Goal: Task Accomplishment & Management: Manage account settings

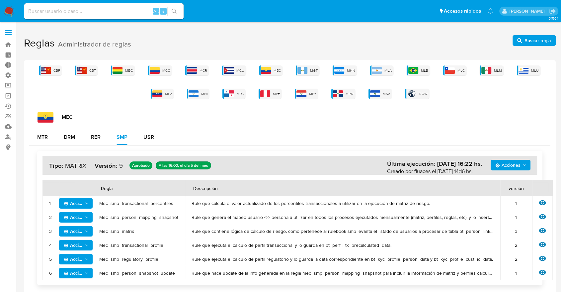
click at [332, 124] on div "MEC MTR DRM RER SMP USR Acciones Última ejecución: 05/08/2025 16:22 hs. Creado …" at bounding box center [290, 201] width 522 height 179
click at [379, 70] on img at bounding box center [377, 70] width 10 height 7
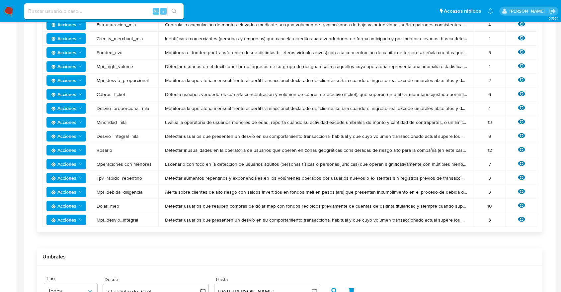
scroll to position [286, 0]
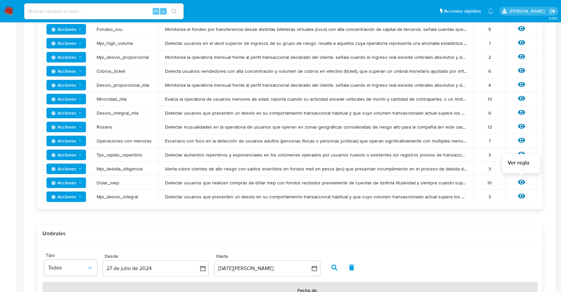
click at [521, 183] on icon at bounding box center [521, 182] width 7 height 5
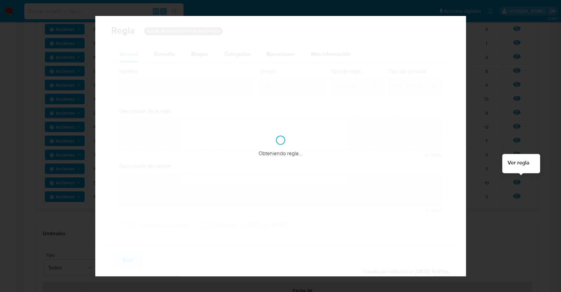
type input "Dolar_mep"
type textarea "Detectar usuarios que realicen compras de dólar mep con fondos recibidos previa…"
type textarea "User con concentración de cobros/fondeos con account fund, money_tranfer y tick…"
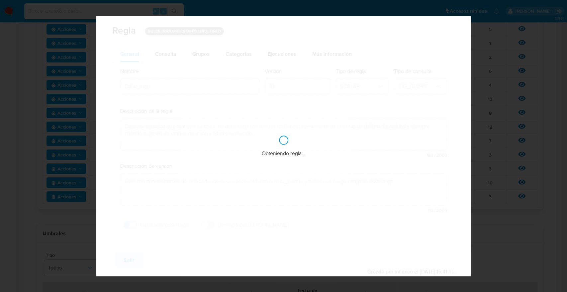
checkbox input "true"
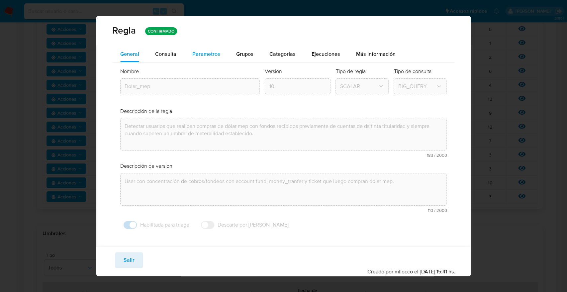
click at [205, 52] on span "Parametros" at bounding box center [206, 54] width 28 height 8
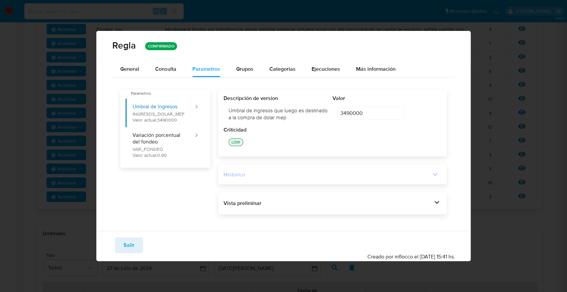
click at [255, 176] on div "Historico" at bounding box center [327, 174] width 207 height 7
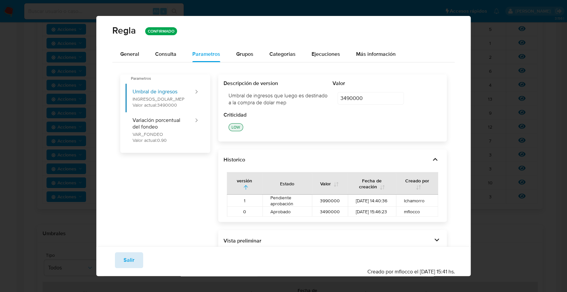
click at [133, 261] on span "Salir" at bounding box center [129, 260] width 11 height 15
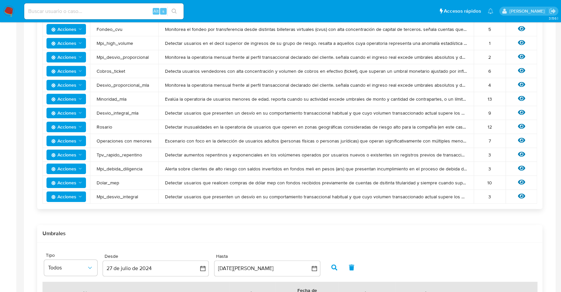
scroll to position [0, 0]
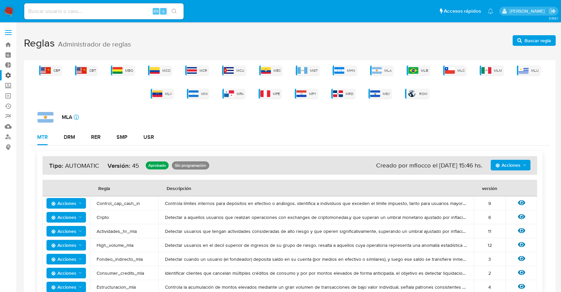
click at [8, 74] on label "Administración" at bounding box center [39, 75] width 79 height 10
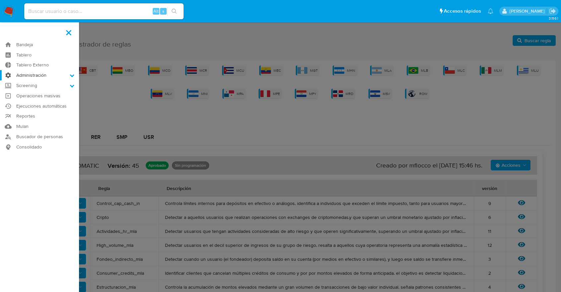
click at [0, 0] on input "Administración" at bounding box center [0, 0] width 0 height 0
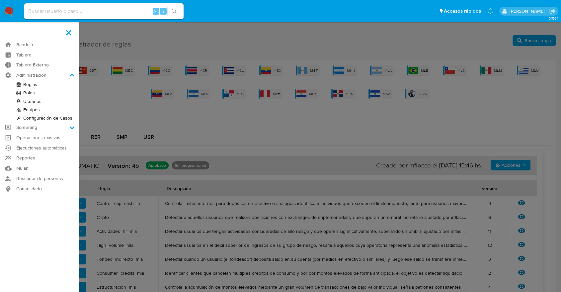
click at [30, 94] on link "Roles" at bounding box center [39, 93] width 79 height 8
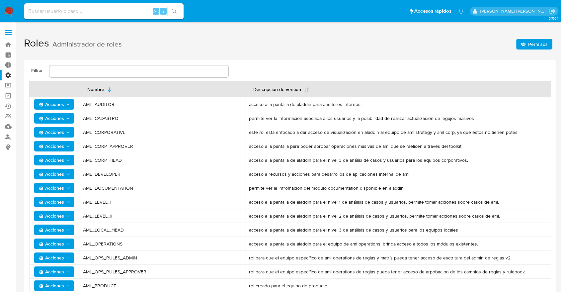
click at [108, 74] on input "text" at bounding box center [139, 71] width 179 height 9
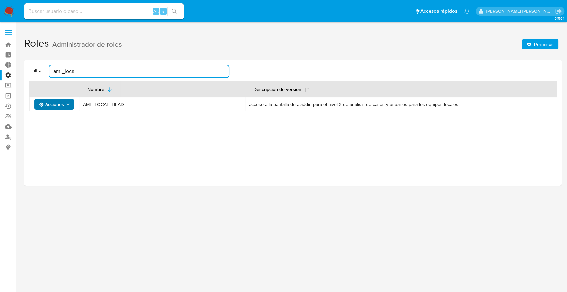
type input "aml_loca"
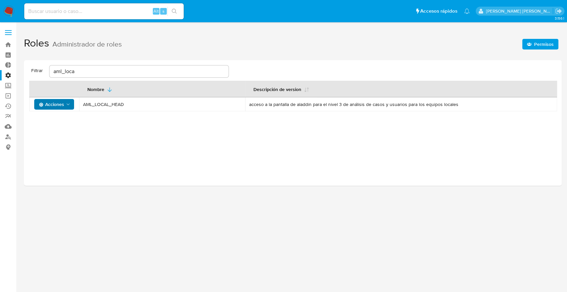
click at [68, 106] on icon "Acciones" at bounding box center [67, 104] width 5 height 5
click at [45, 119] on button "Usuarios" at bounding box center [56, 121] width 60 height 16
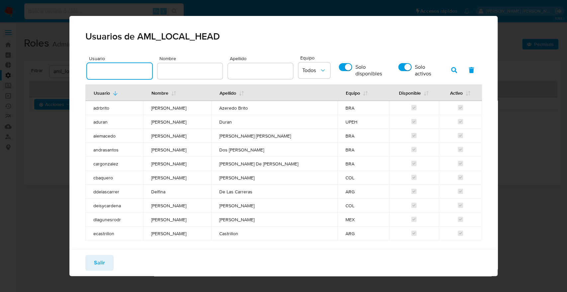
click at [124, 74] on input "text" at bounding box center [119, 71] width 65 height 9
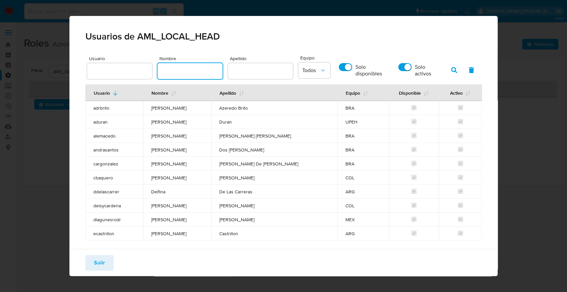
click at [194, 72] on input "text" at bounding box center [189, 71] width 65 height 9
type input "[PERSON_NAME]"
click at [314, 68] on span "Todos" at bounding box center [310, 70] width 17 height 7
click at [311, 87] on span "ARG" at bounding box center [308, 85] width 11 height 7
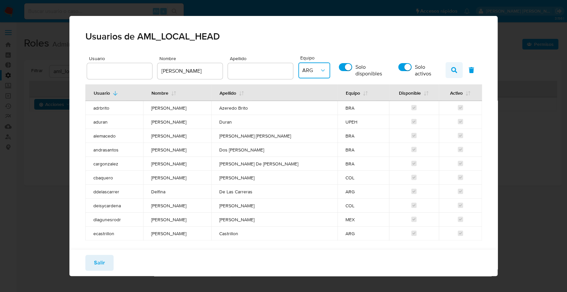
click at [451, 70] on icon "button" at bounding box center [454, 70] width 6 height 6
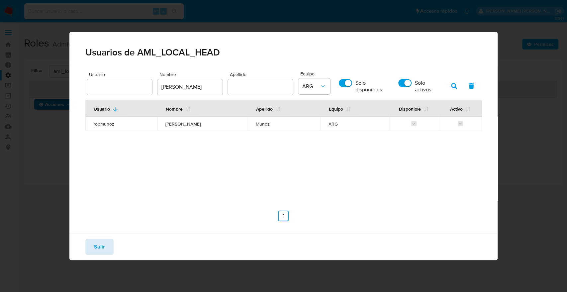
click at [101, 246] on span "Salir" at bounding box center [99, 247] width 11 height 15
